Goal: Task Accomplishment & Management: Manage account settings

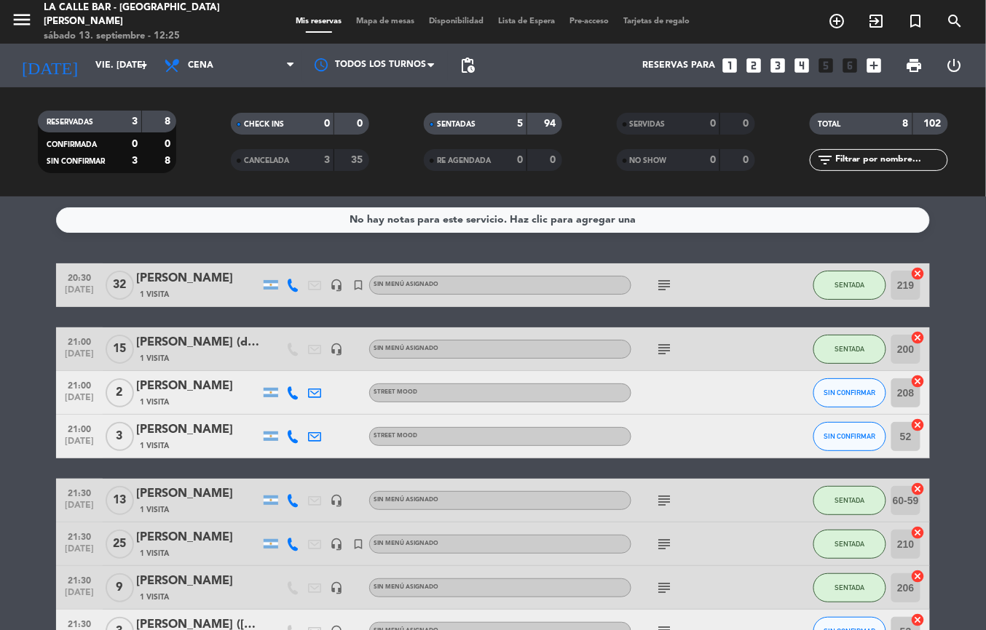
click at [386, 23] on span "Mapa de mesas" at bounding box center [385, 21] width 73 height 8
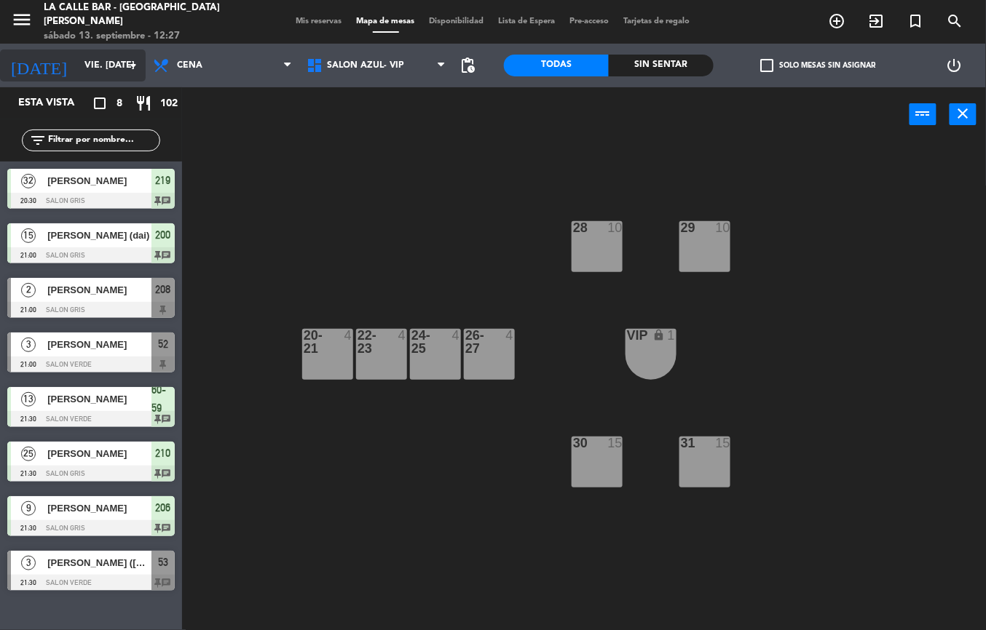
click at [62, 79] on div "[DATE] vie. [DATE] arrow_drop_down" at bounding box center [73, 66] width 146 height 32
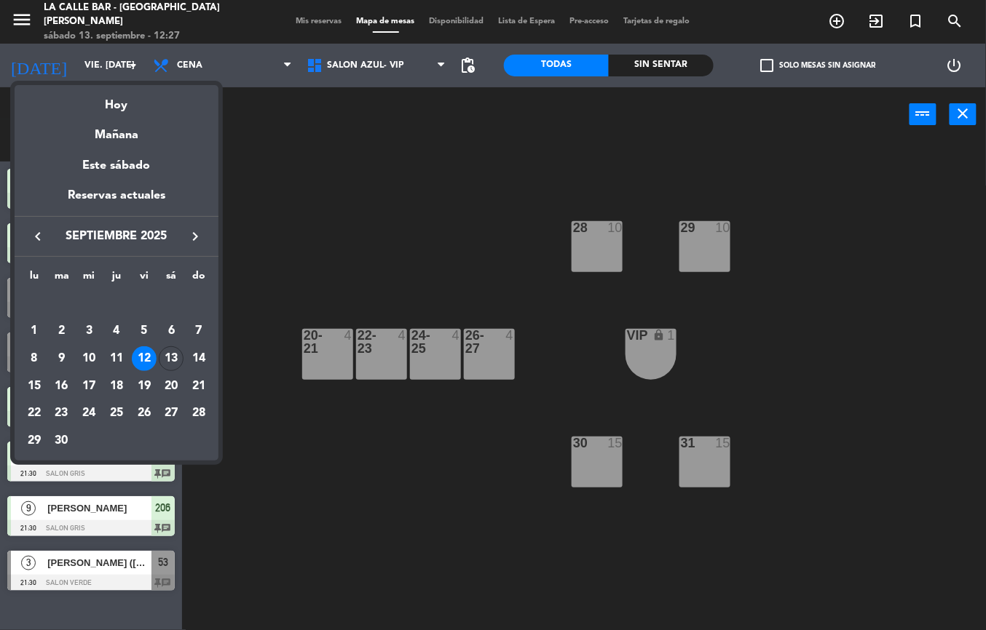
click at [339, 252] on div at bounding box center [493, 315] width 986 height 630
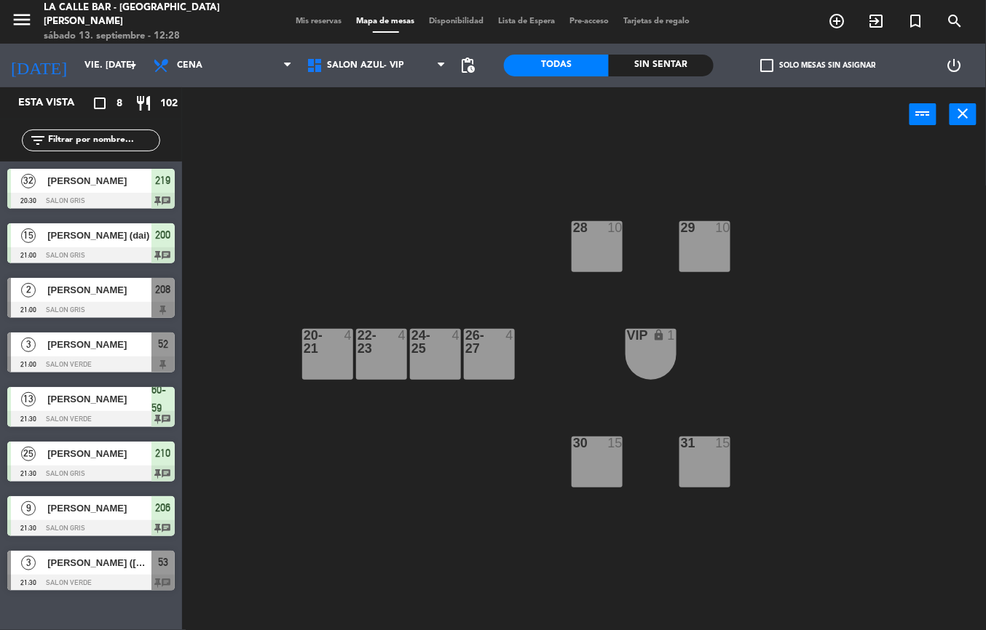
click at [863, 327] on div "28 10 29 10 20-21 4 22-23 4 24-25 4 26-27 4 VIP lock 1 30 15 31 15" at bounding box center [588, 386] width 793 height 488
click at [95, 70] on input "vie. [DATE]" at bounding box center [138, 65] width 123 height 25
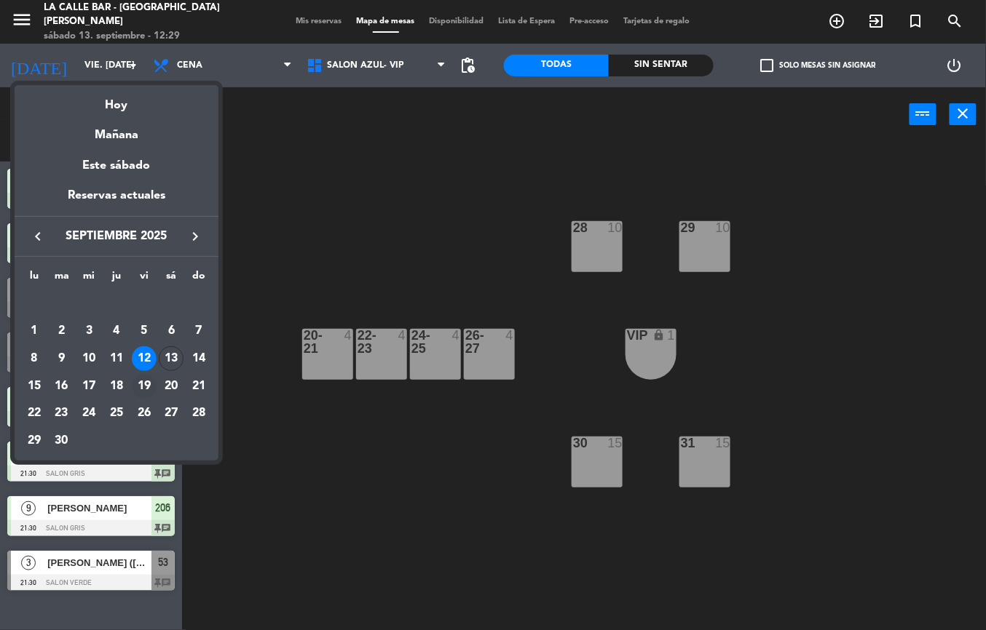
click at [151, 385] on div "19" at bounding box center [144, 386] width 25 height 25
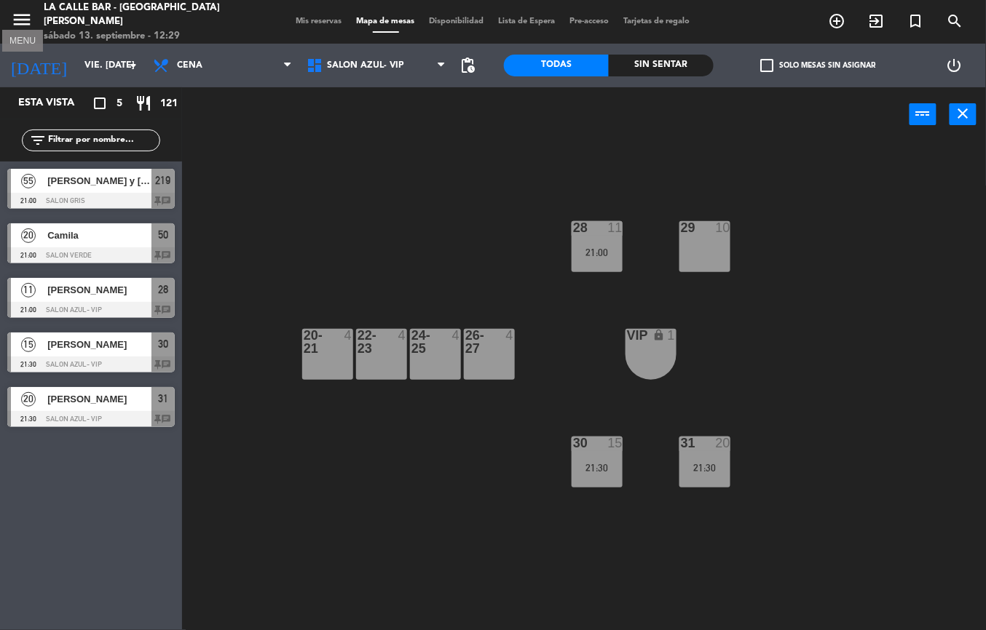
click at [15, 18] on icon "menu" at bounding box center [22, 20] width 22 height 22
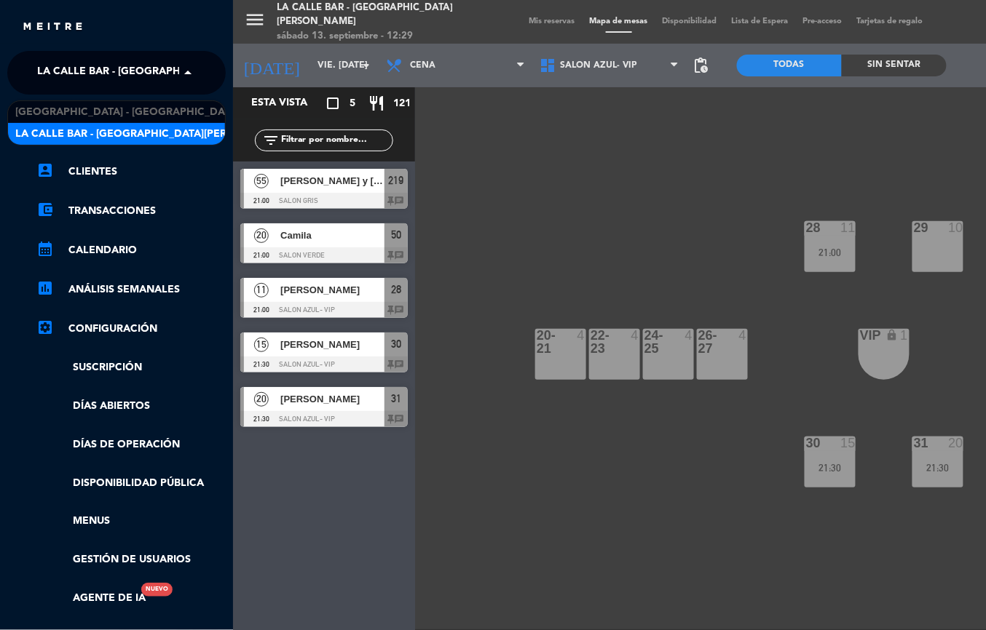
click at [137, 82] on span "La Calle Bar - [GEOGRAPHIC_DATA][PERSON_NAME]" at bounding box center [173, 73] width 273 height 31
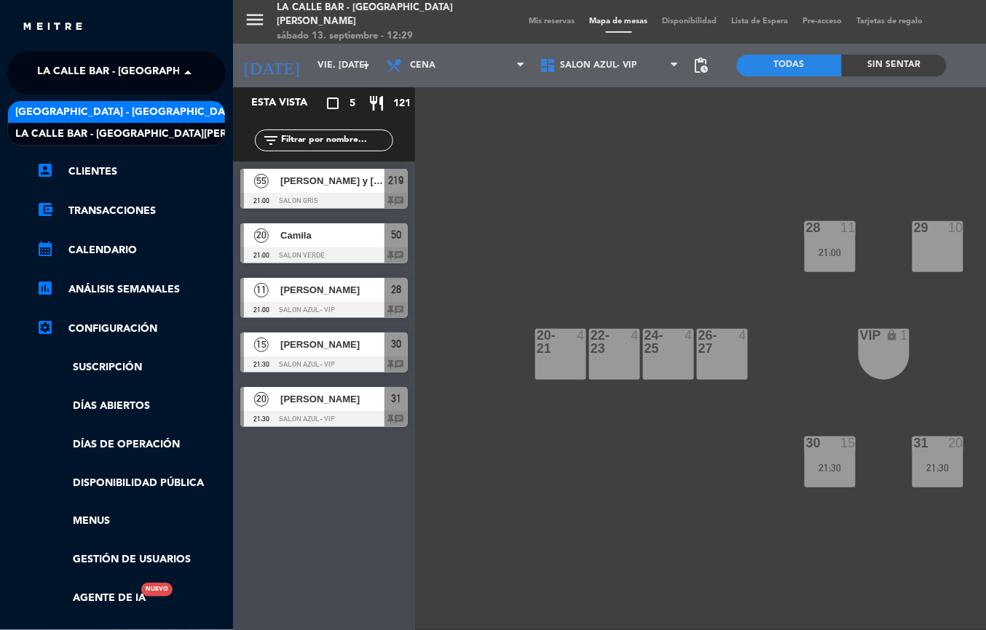
click at [153, 111] on div "[GEOGRAPHIC_DATA] - [GEOGRAPHIC_DATA]" at bounding box center [116, 112] width 217 height 22
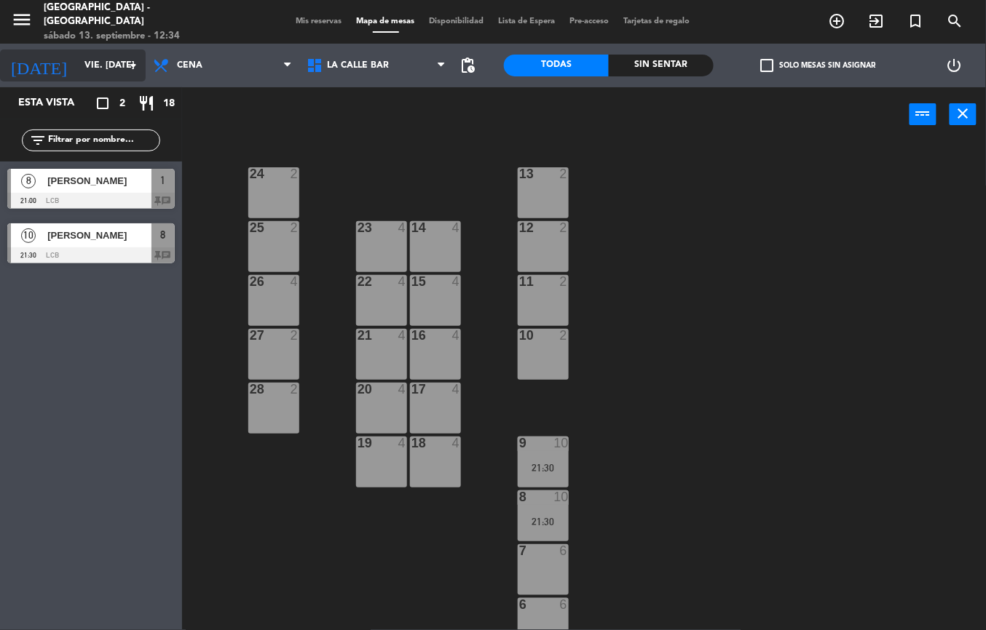
click at [86, 61] on input "vie. [DATE]" at bounding box center [138, 65] width 123 height 25
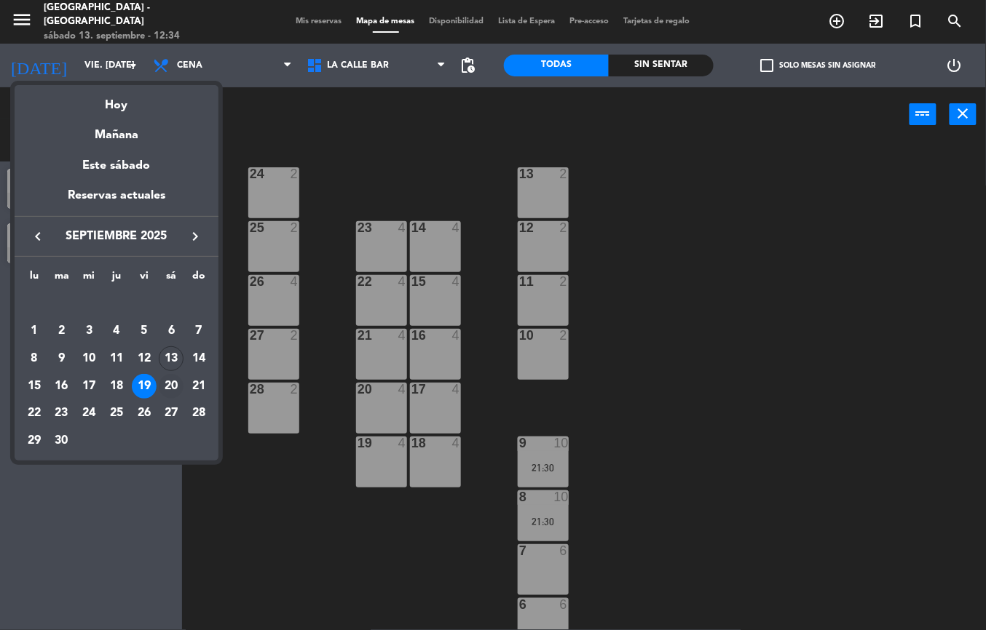
click at [170, 382] on div "20" at bounding box center [171, 386] width 25 height 25
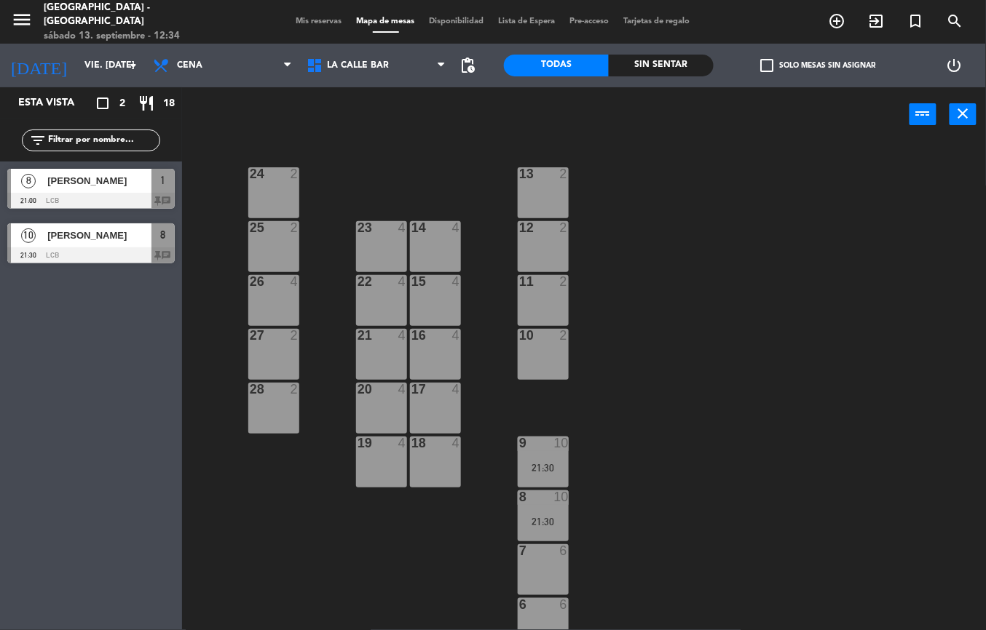
type input "sáb. [DATE]"
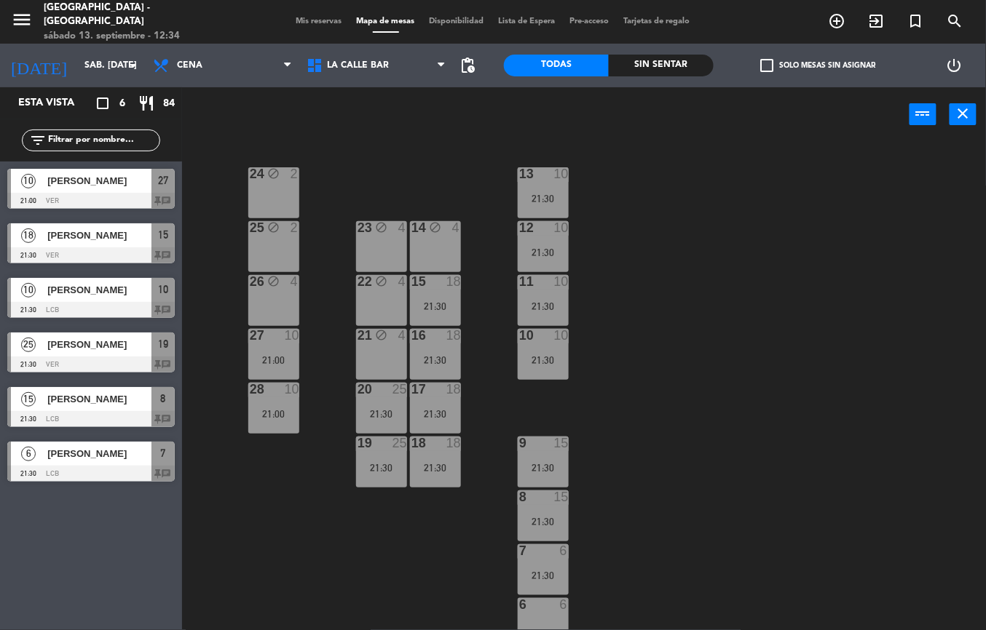
click at [90, 411] on div at bounding box center [90, 419] width 167 height 16
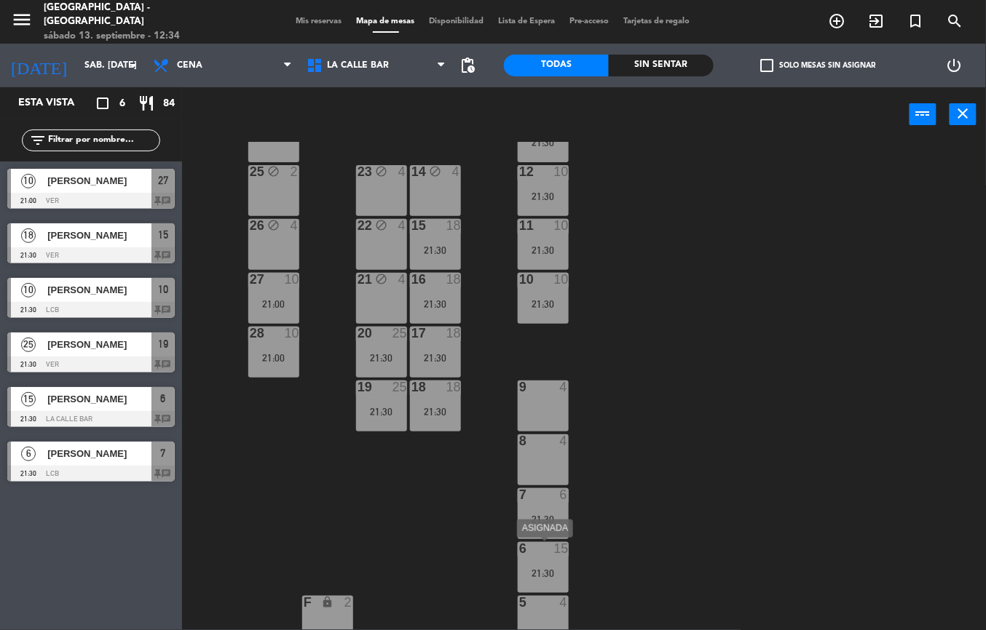
drag, startPoint x: 531, startPoint y: 463, endPoint x: 530, endPoint y: 579, distance: 116.5
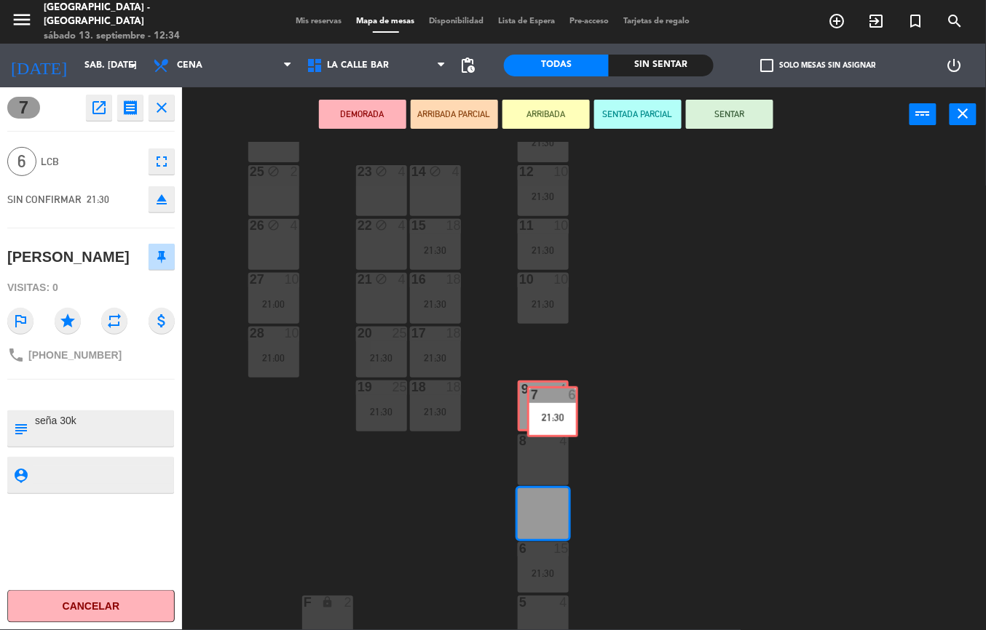
drag, startPoint x: 556, startPoint y: 504, endPoint x: 566, endPoint y: 403, distance: 102.4
click at [566, 403] on div "24 block 2 13 10 21:30 23 block 4 14 block 4 25 block 2 12 10 21:30 15 18 21:30…" at bounding box center [588, 386] width 793 height 488
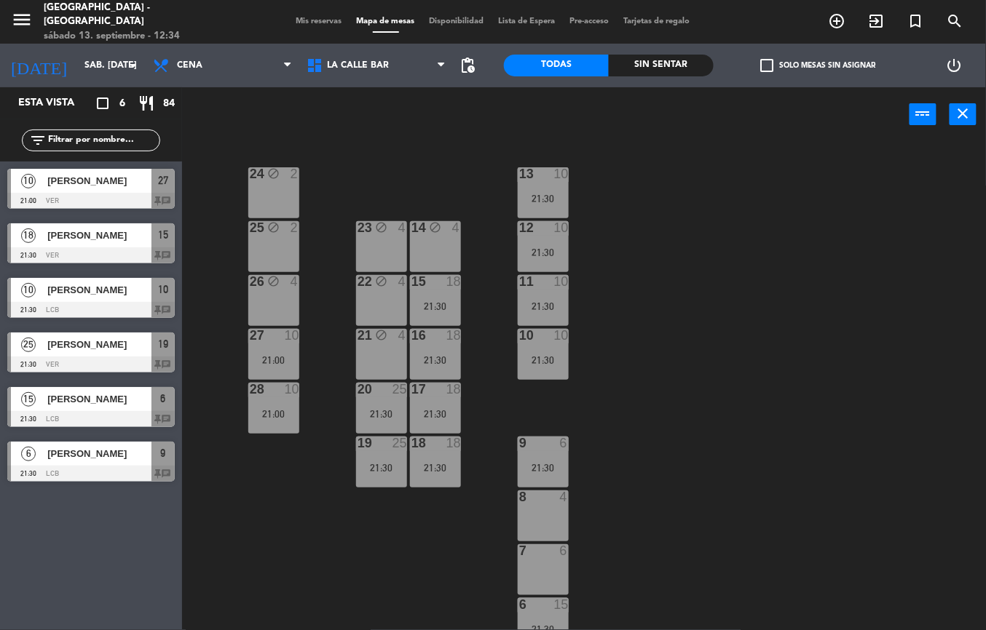
scroll to position [485, 0]
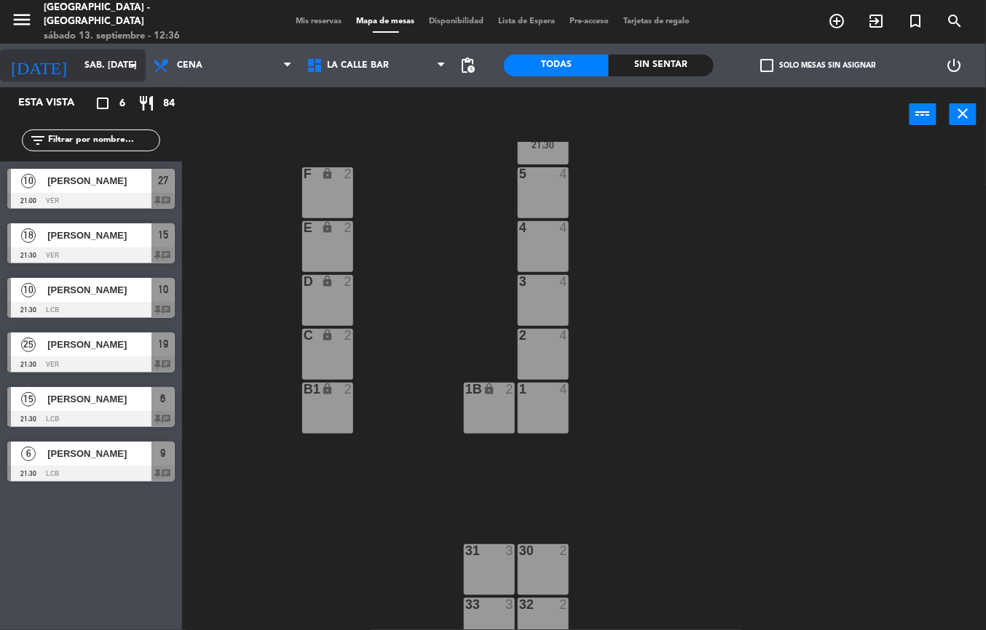
click at [77, 74] on input "sáb. [DATE]" at bounding box center [138, 65] width 123 height 25
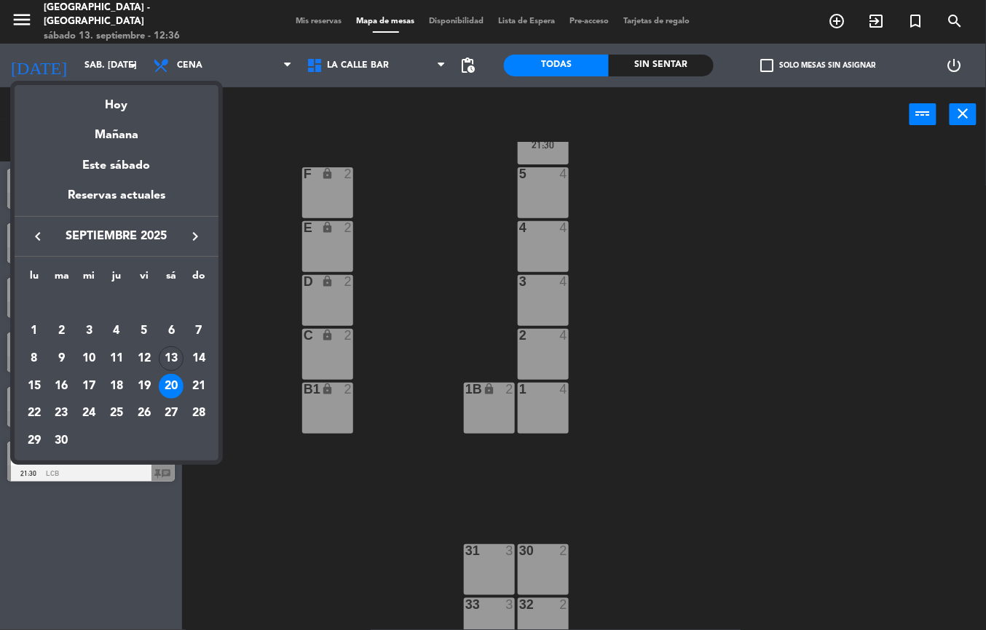
click at [188, 234] on icon "keyboard_arrow_right" at bounding box center [194, 236] width 17 height 17
click at [424, 138] on div at bounding box center [493, 315] width 986 height 630
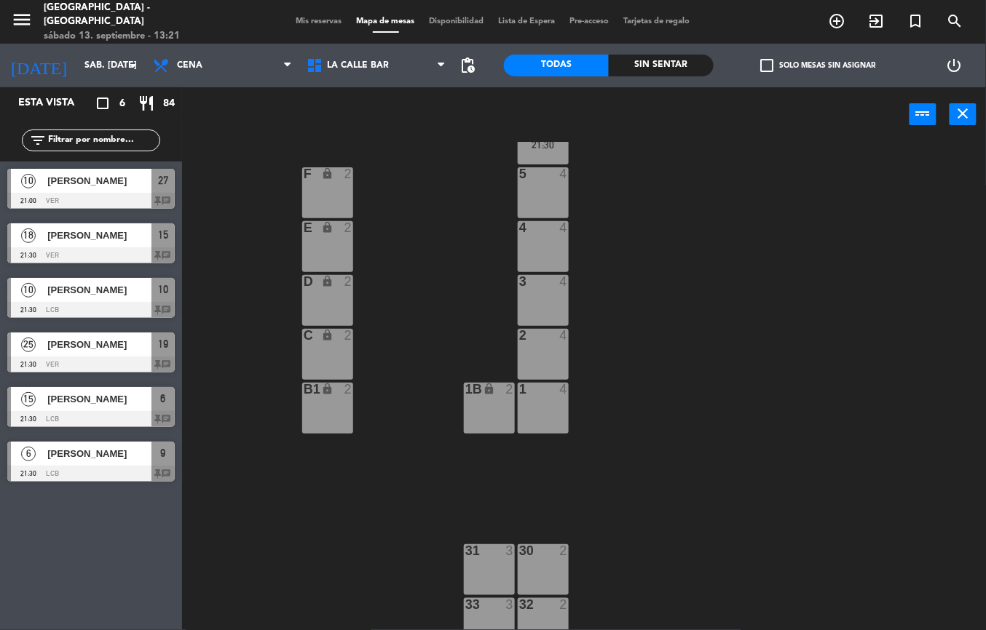
click at [114, 411] on div at bounding box center [90, 419] width 167 height 16
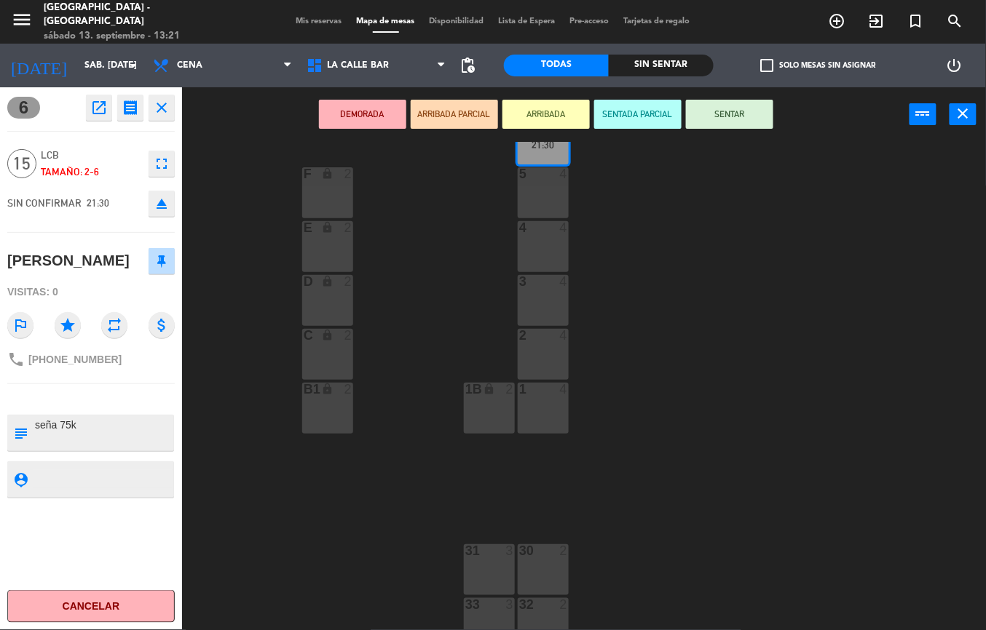
click at [165, 166] on icon "fullscreen" at bounding box center [161, 163] width 17 height 17
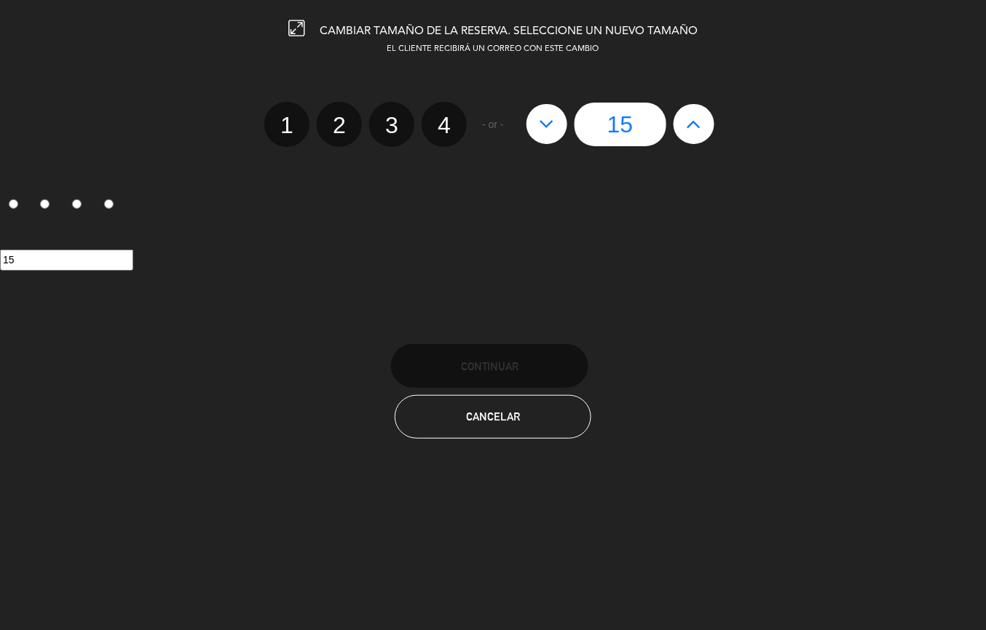
click at [692, 132] on icon at bounding box center [693, 123] width 15 height 23
type input "16"
click at [692, 132] on icon at bounding box center [693, 123] width 15 height 23
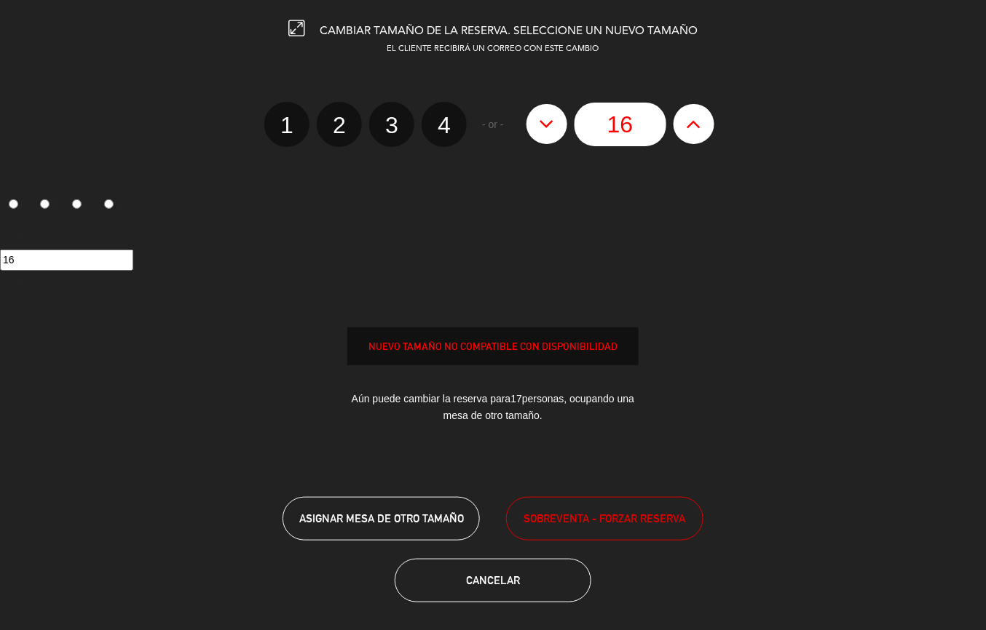
type input "17"
click at [692, 132] on icon at bounding box center [693, 123] width 15 height 23
type input "18"
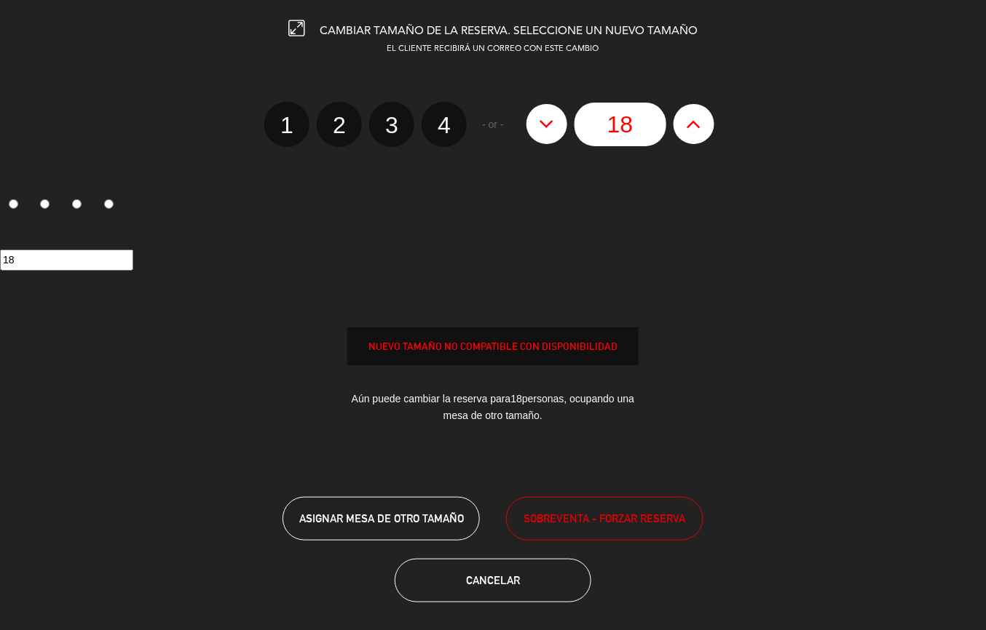
click at [692, 132] on icon at bounding box center [693, 123] width 15 height 23
type input "19"
click at [692, 132] on icon at bounding box center [693, 123] width 15 height 23
type input "20"
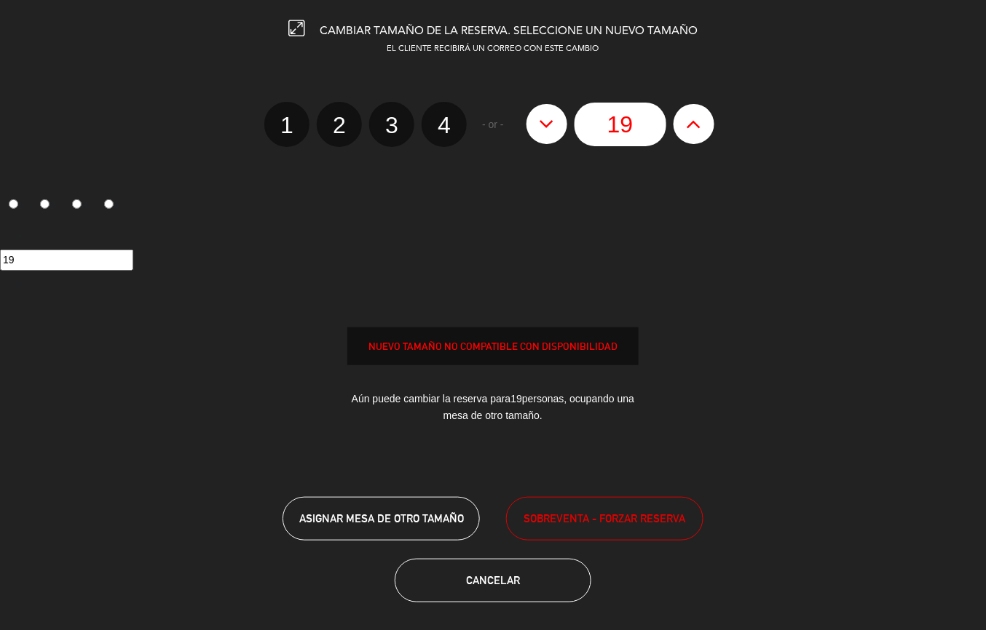
type input "20"
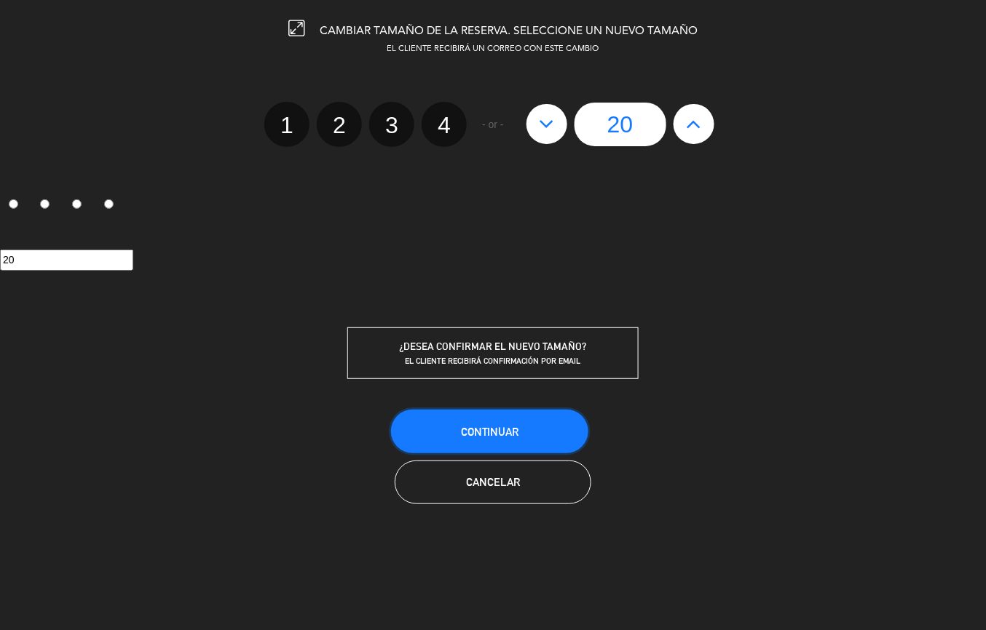
click at [493, 427] on span "Continuar" at bounding box center [490, 432] width 58 height 12
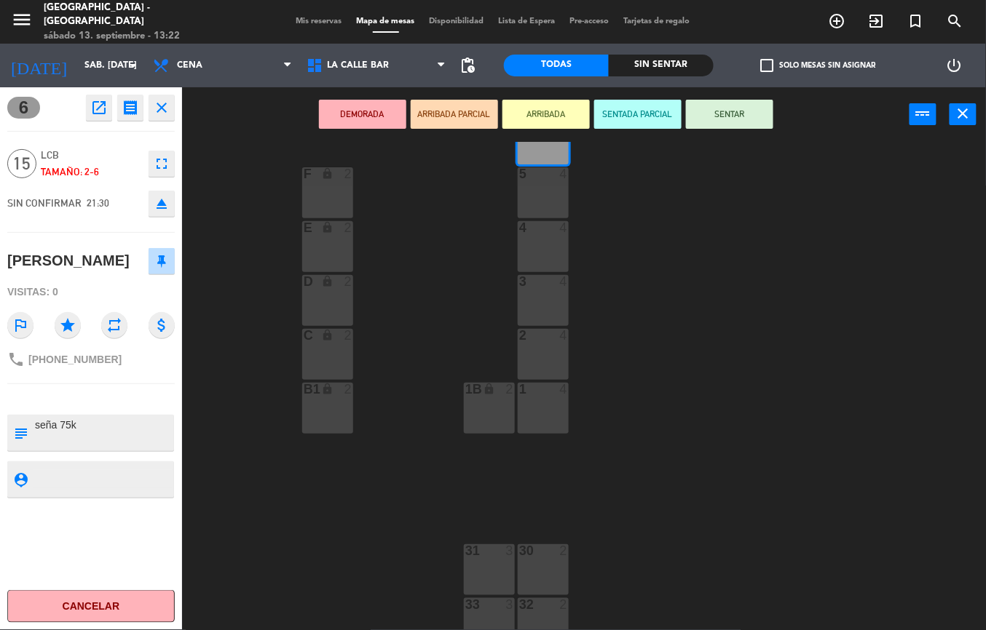
click at [437, 300] on div "24 block 2 13 10 21:30 23 block 4 14 block 4 25 block 2 12 10 21:30 15 18 21:30…" at bounding box center [588, 386] width 793 height 488
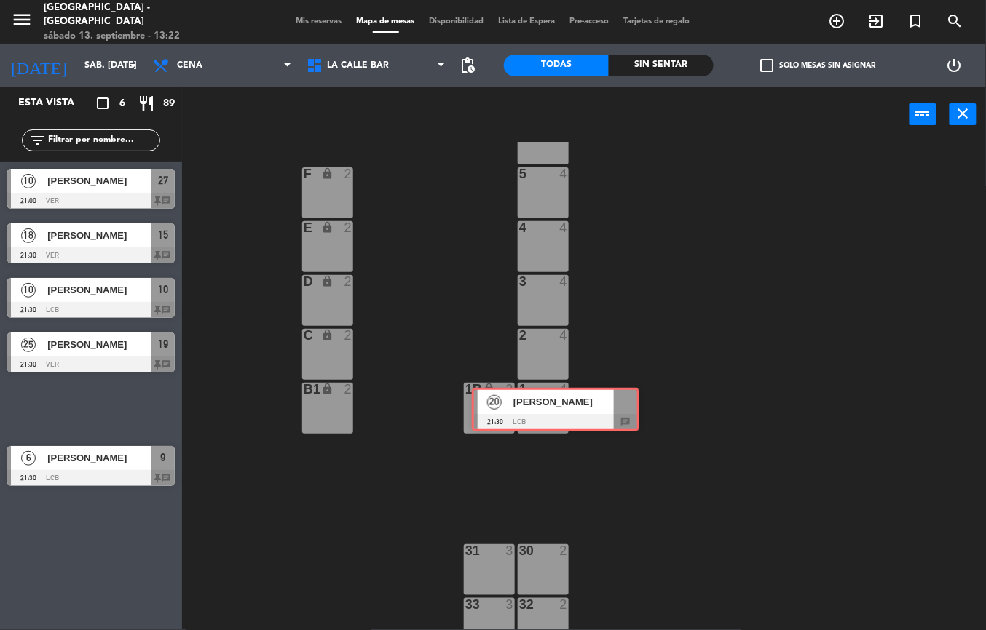
drag, startPoint x: 109, startPoint y: 411, endPoint x: 574, endPoint y: 412, distance: 464.4
click at [574, 412] on div "Esta vista crop_square 6 restaurant 89 filter_list 10 [PERSON_NAME] 21:00 VER 2…" at bounding box center [493, 358] width 986 height 543
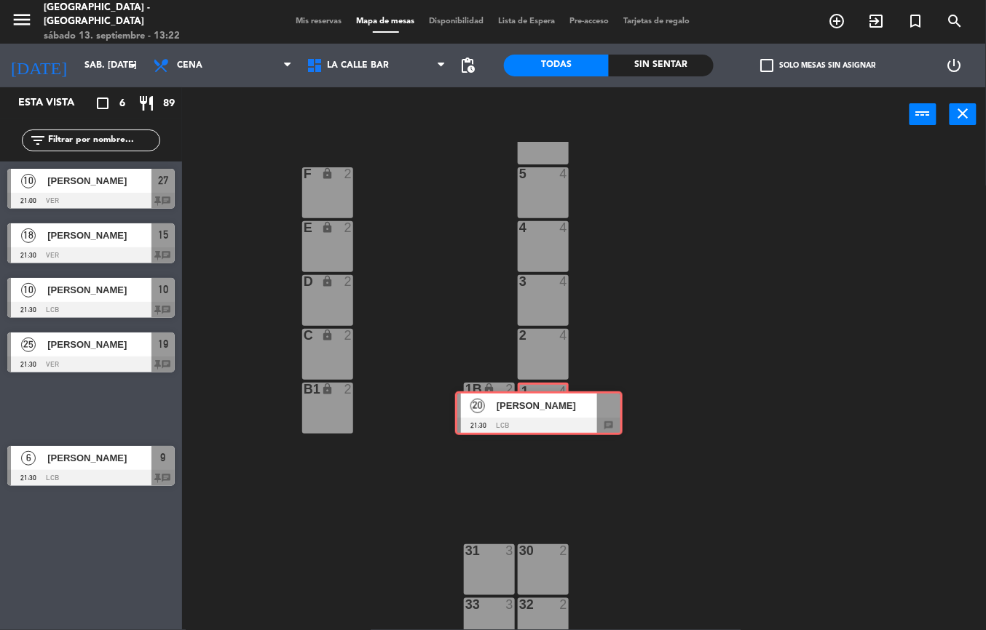
drag, startPoint x: 103, startPoint y: 399, endPoint x: 551, endPoint y: 403, distance: 447.7
click at [551, 403] on div "Esta vista crop_square 6 restaurant 89 filter_list 10 [PERSON_NAME] 21:00 VER 2…" at bounding box center [493, 358] width 986 height 543
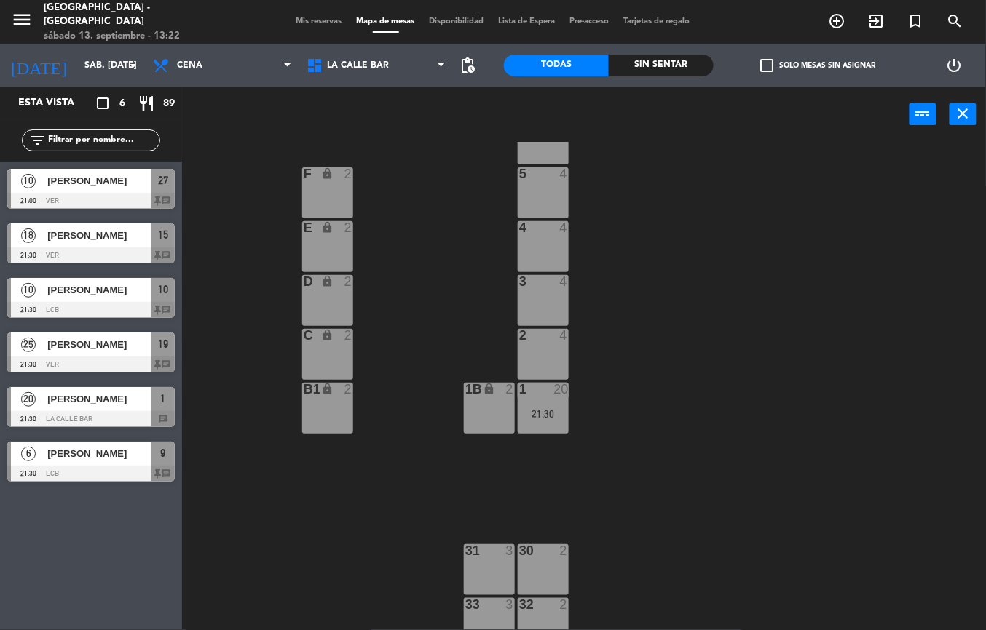
click at [557, 412] on div "21:30" at bounding box center [543, 414] width 51 height 10
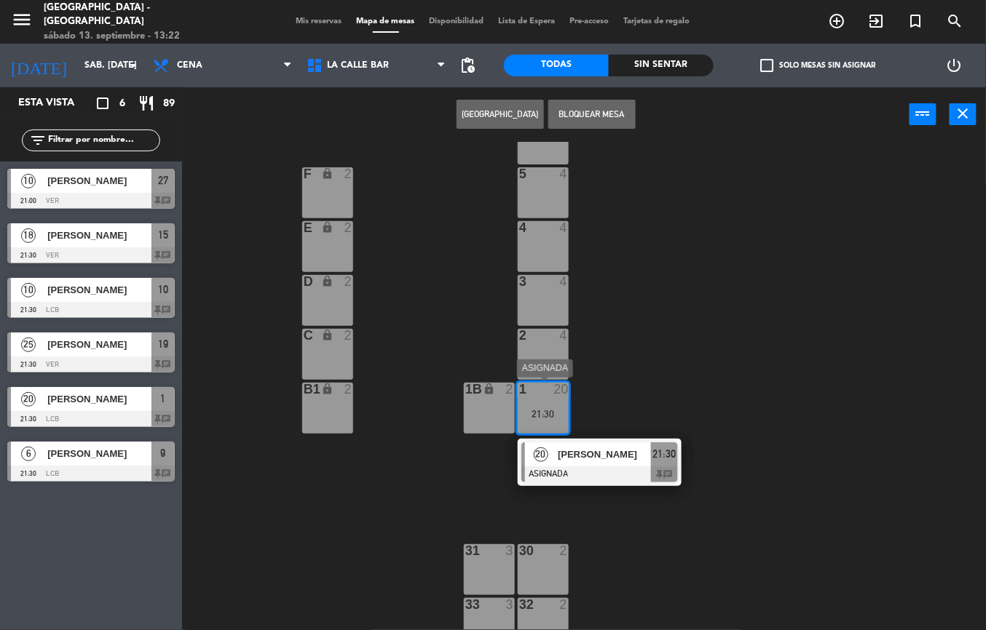
click at [569, 460] on span "[PERSON_NAME]" at bounding box center [604, 454] width 93 height 15
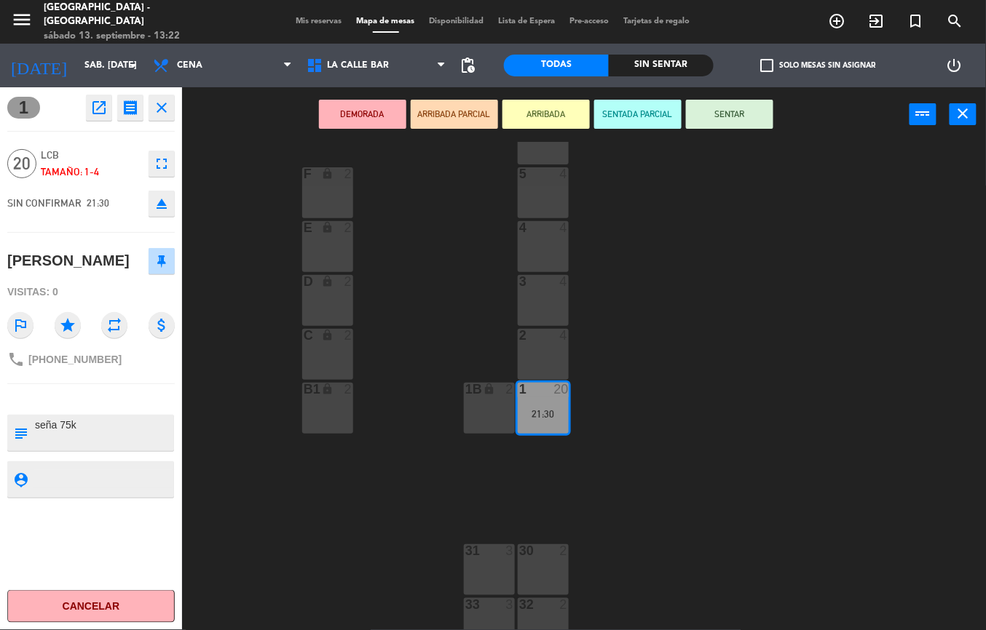
click at [100, 435] on textarea at bounding box center [102, 433] width 139 height 31
type textarea "seña 100k"
click at [89, 453] on div "1 open_in_new receipt 9:30 PM sáb., [DATE] personas [PERSON_NAME] 1 INTERNAL NO…" at bounding box center [91, 358] width 182 height 543
click at [408, 293] on div "24 block 2 13 10 21:30 23 block 4 14 block 4 25 block 2 12 10 21:30 15 18 21:30…" at bounding box center [588, 386] width 793 height 488
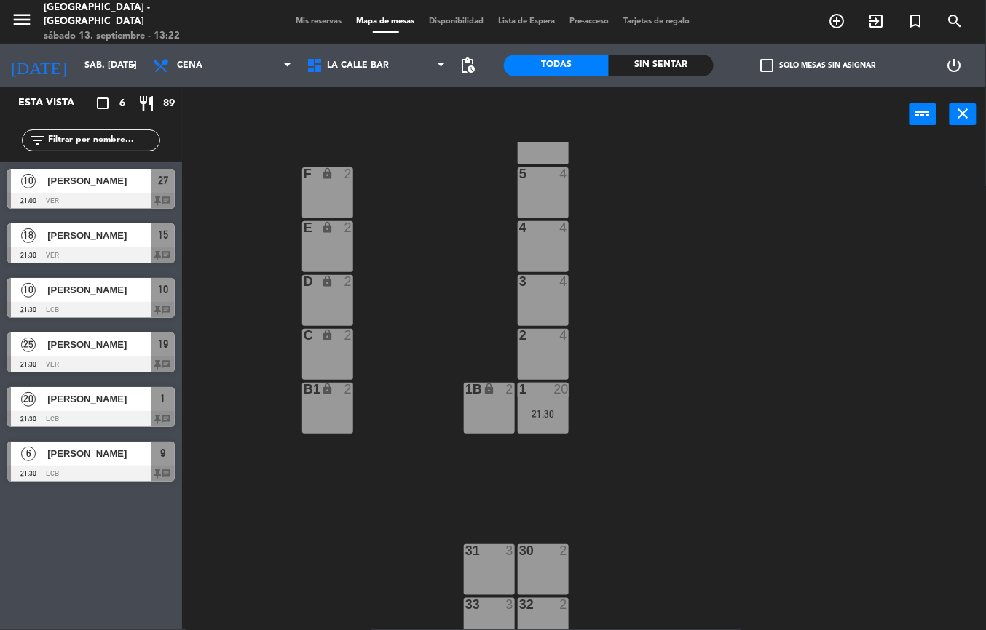
click at [569, 356] on div "24 block 2 13 10 21:30 23 block 4 14 block 4 25 block 2 12 10 21:30 15 18 21:30…" at bounding box center [588, 386] width 793 height 488
click at [560, 352] on div "2 4" at bounding box center [543, 354] width 51 height 51
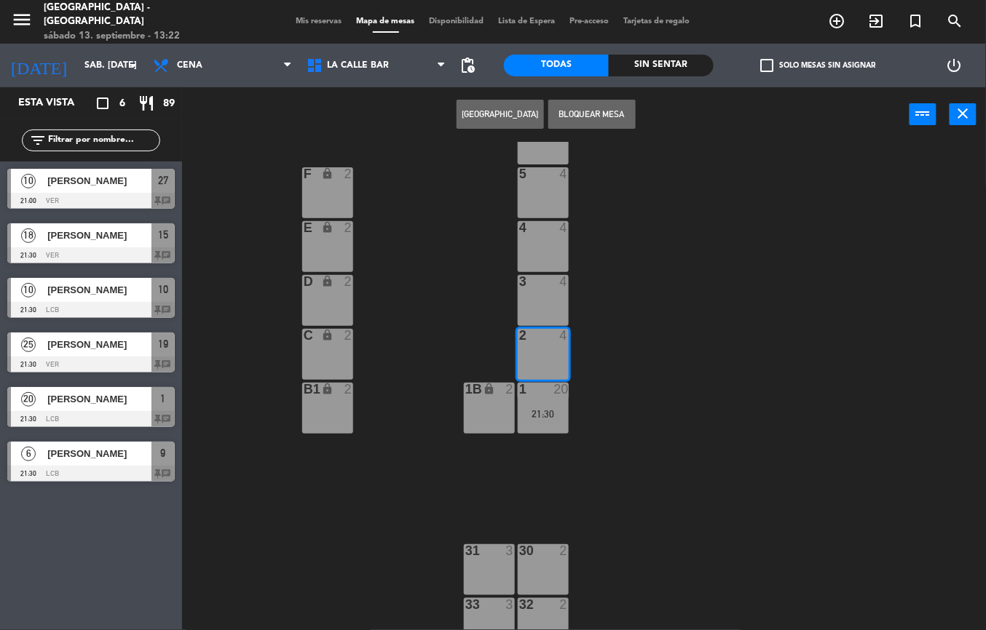
click at [547, 281] on div at bounding box center [543, 281] width 24 height 13
click at [550, 251] on div "4 4" at bounding box center [543, 246] width 51 height 51
click at [610, 100] on button "Bloquear Mesa" at bounding box center [591, 114] width 87 height 29
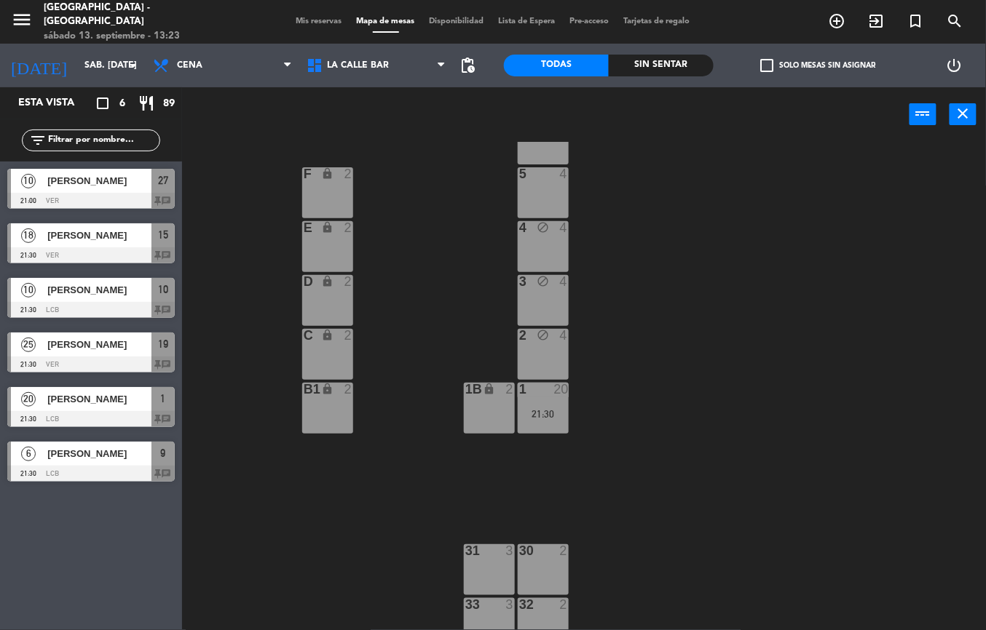
click at [54, 403] on span "[PERSON_NAME]" at bounding box center [99, 399] width 104 height 15
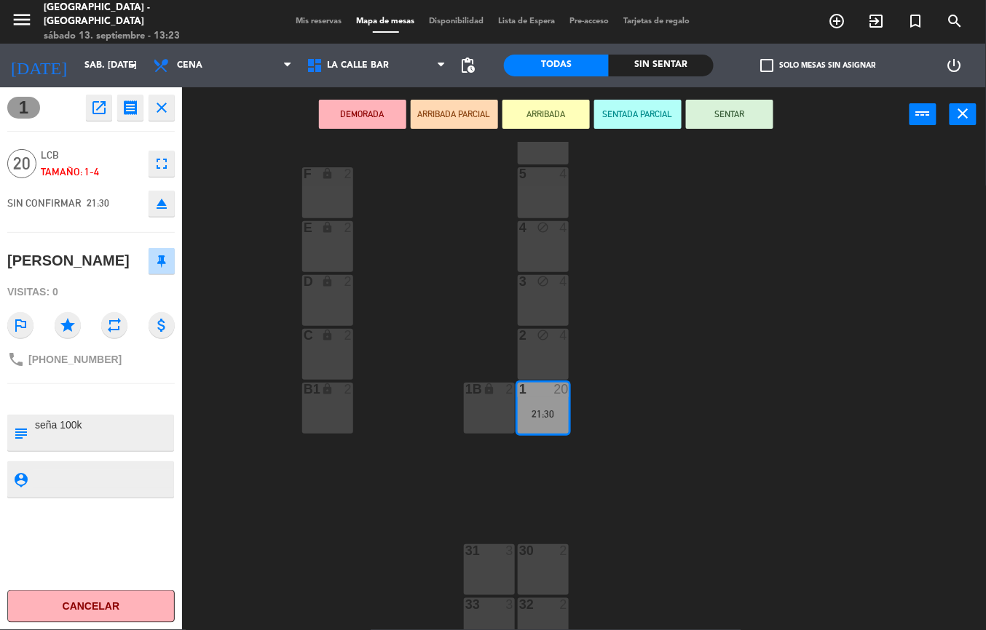
click at [659, 406] on div "24 block 2 13 10 21:30 23 block 4 14 block 4 25 block 2 12 10 21:30 15 18 21:30…" at bounding box center [588, 386] width 793 height 488
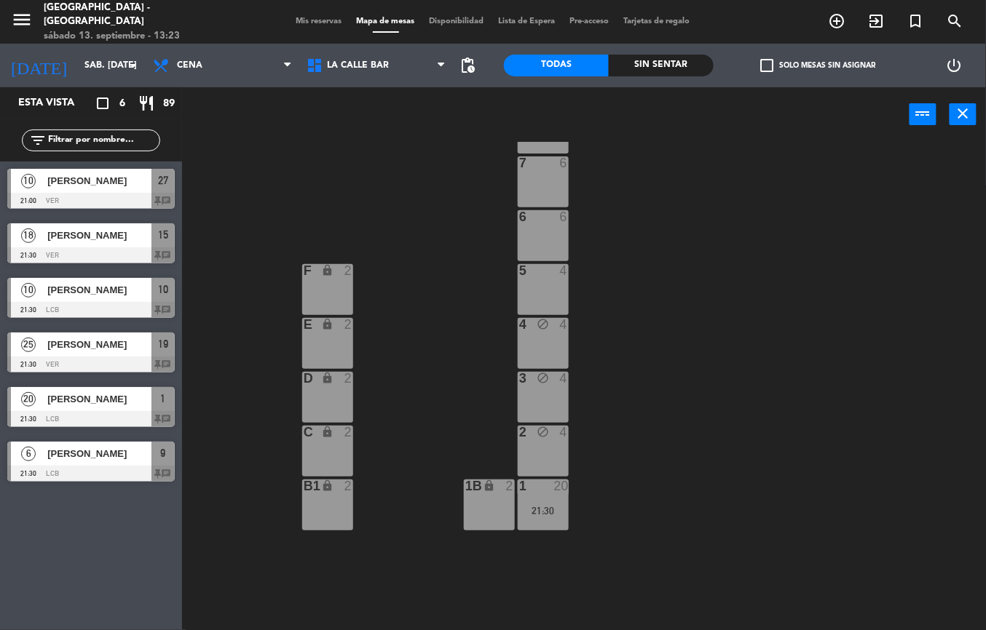
scroll to position [0, 0]
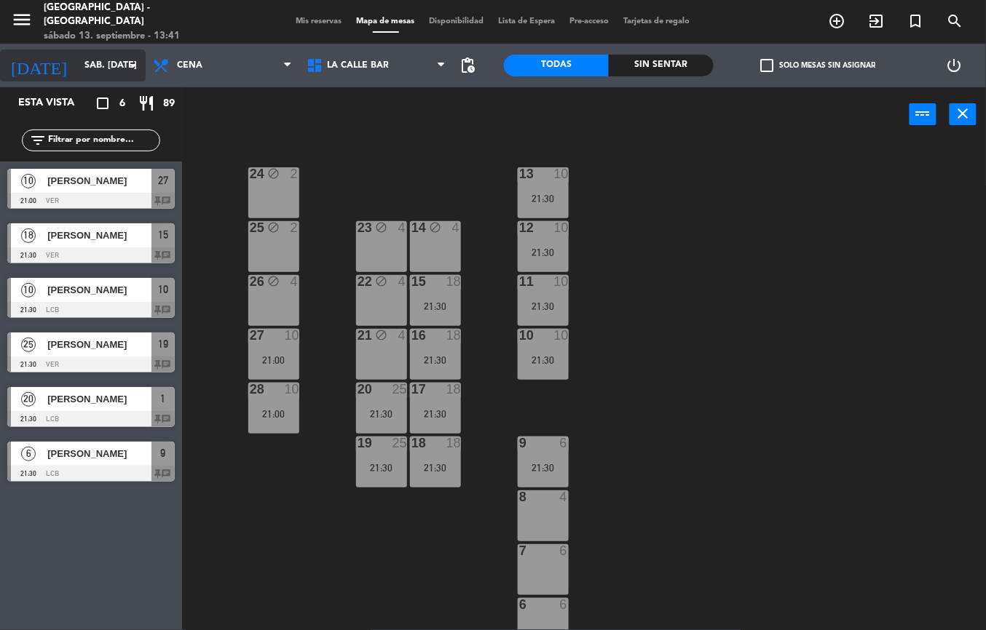
click at [87, 60] on input "sáb. [DATE]" at bounding box center [138, 65] width 123 height 25
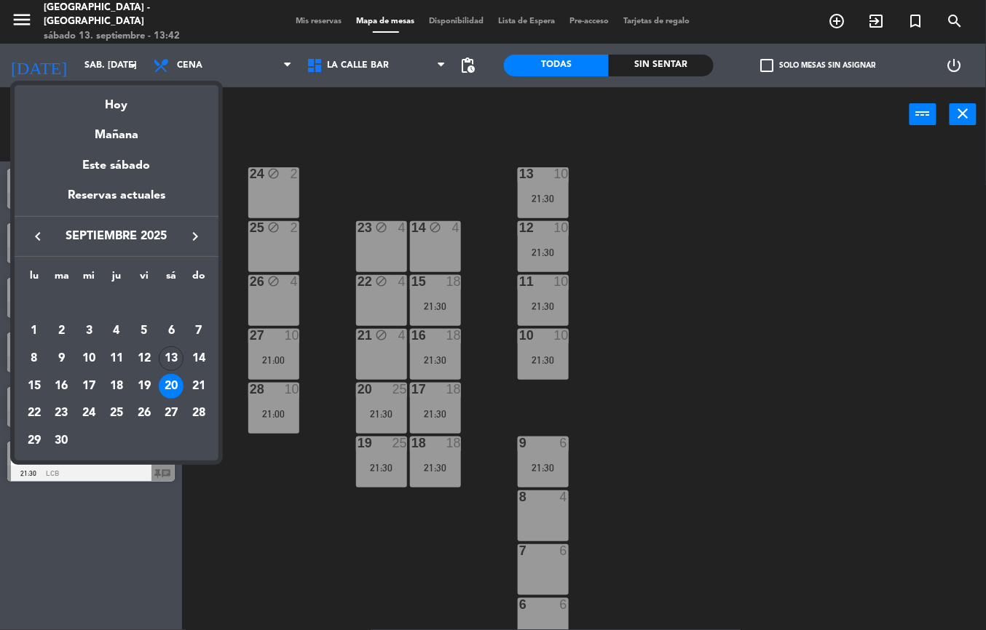
click at [197, 234] on icon "keyboard_arrow_right" at bounding box center [194, 236] width 17 height 17
click at [51, 240] on span "octubre 2025" at bounding box center [116, 236] width 131 height 19
click at [42, 234] on icon "keyboard_arrow_left" at bounding box center [37, 236] width 17 height 17
click at [173, 413] on div "27" at bounding box center [171, 413] width 25 height 25
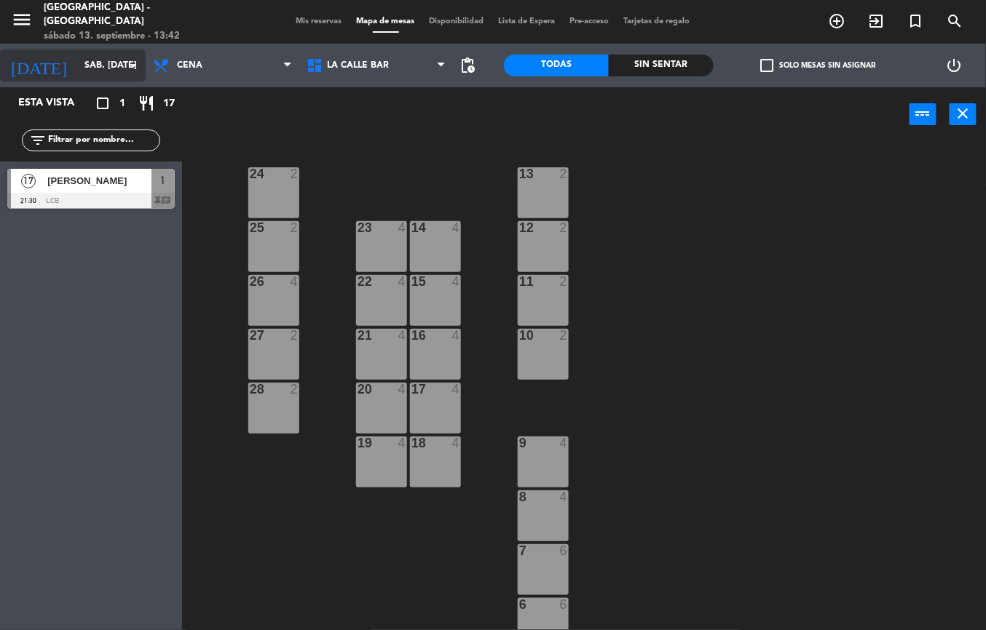
click at [106, 68] on input "sáb. [DATE]" at bounding box center [138, 65] width 123 height 25
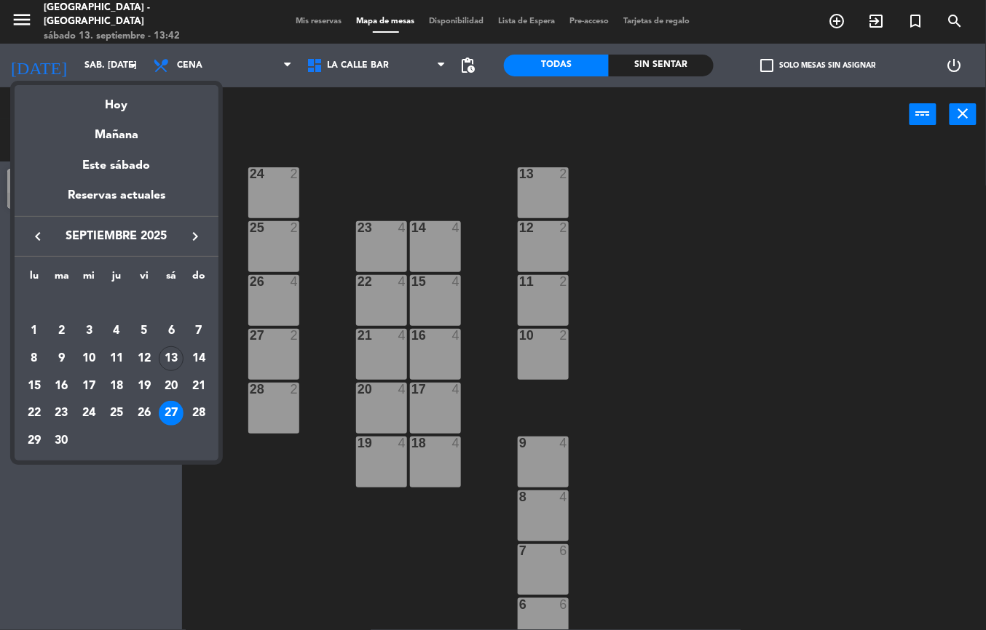
drag, startPoint x: 173, startPoint y: 383, endPoint x: 181, endPoint y: 385, distance: 8.3
click at [178, 384] on div "20" at bounding box center [171, 386] width 25 height 25
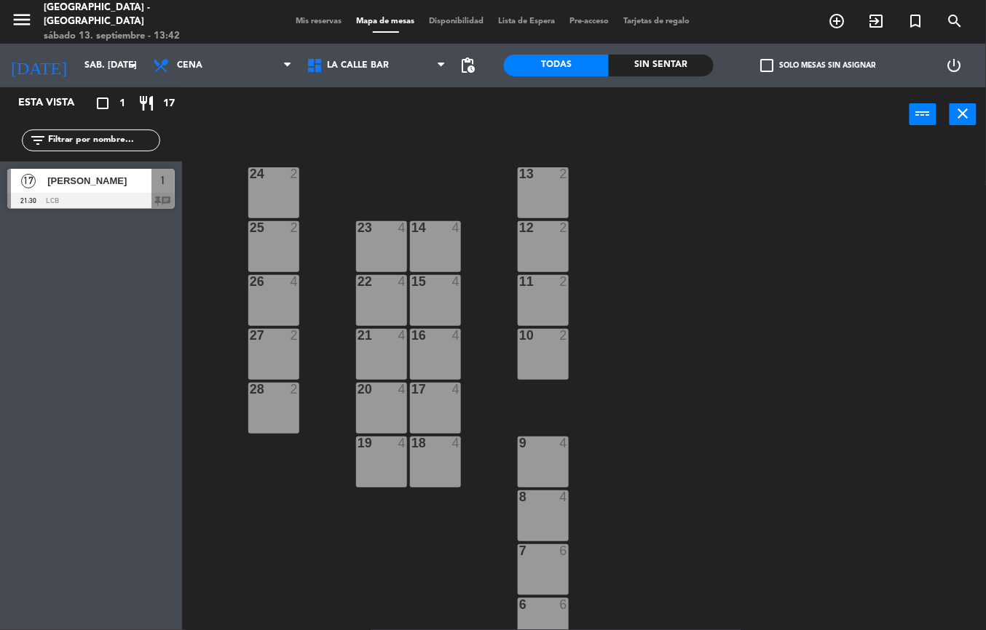
type input "sáb. [DATE]"
